Goal: Task Accomplishment & Management: Manage account settings

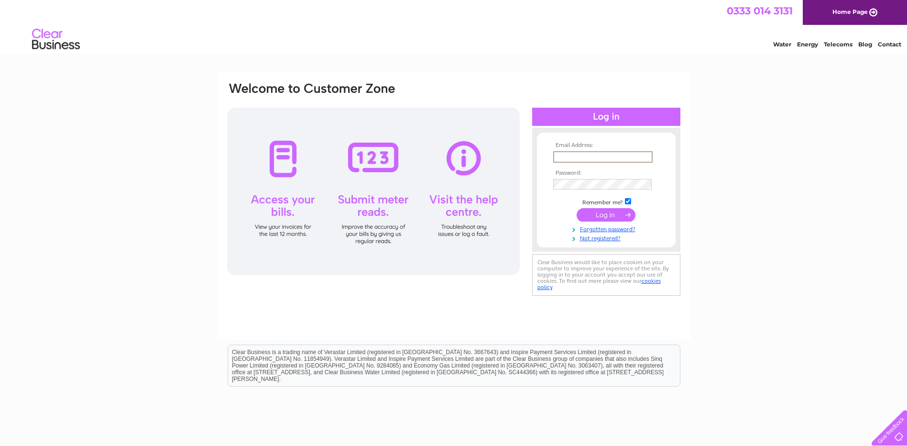
click at [590, 156] on input "text" at bounding box center [602, 156] width 99 height 11
type input "[PERSON_NAME][EMAIL_ADDRESS][DOMAIN_NAME]"
click at [577, 208] on input "submit" at bounding box center [606, 214] width 59 height 13
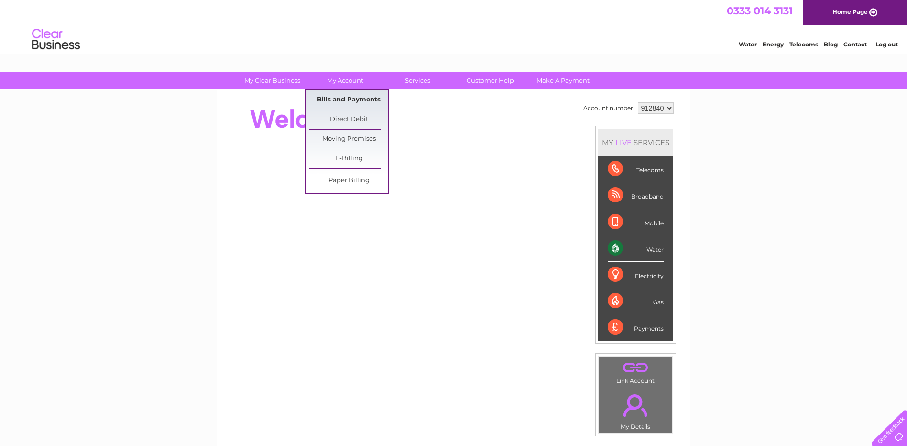
click at [335, 101] on link "Bills and Payments" at bounding box center [348, 99] width 79 height 19
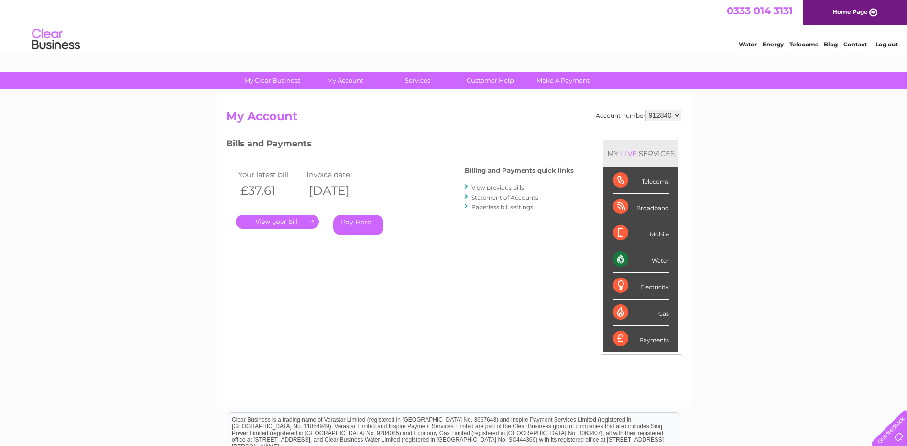
click at [294, 221] on link "." at bounding box center [277, 222] width 83 height 14
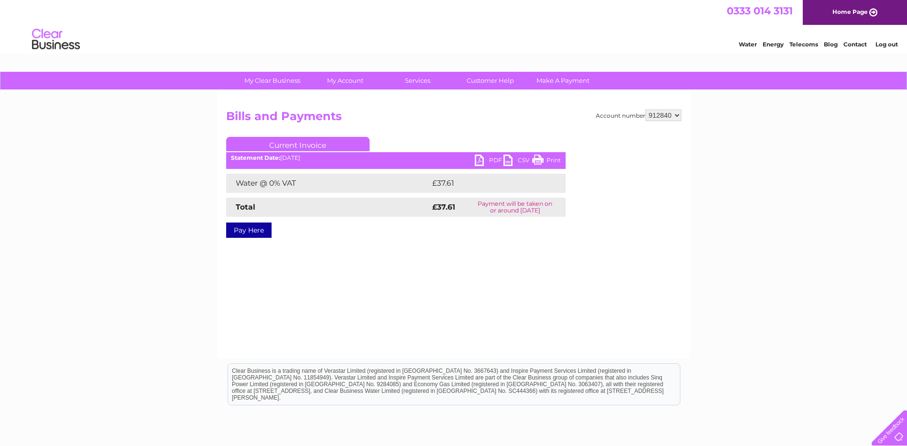
click at [493, 156] on link "PDF" at bounding box center [489, 161] width 29 height 14
click at [884, 46] on link "Log out" at bounding box center [886, 44] width 22 height 7
